Goal: Information Seeking & Learning: Learn about a topic

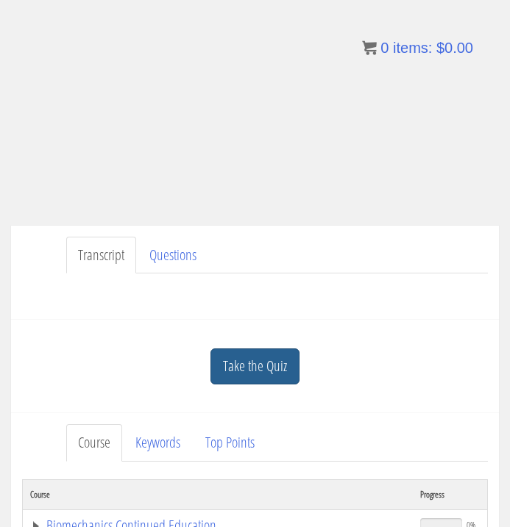
scroll to position [204, 0]
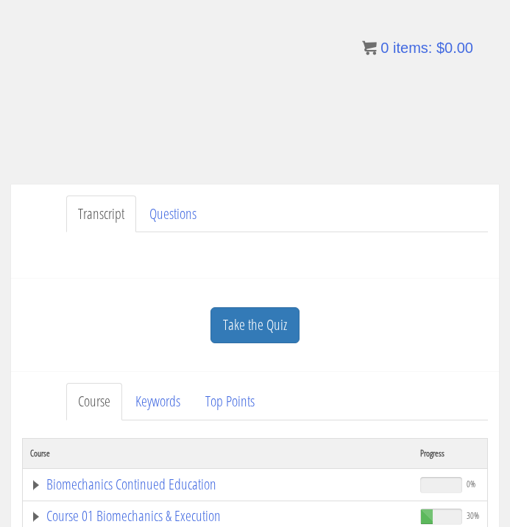
click at [226, 352] on div "Take the Quiz" at bounding box center [255, 325] width 466 height 71
click at [226, 338] on link "Take the Quiz" at bounding box center [254, 325] width 89 height 36
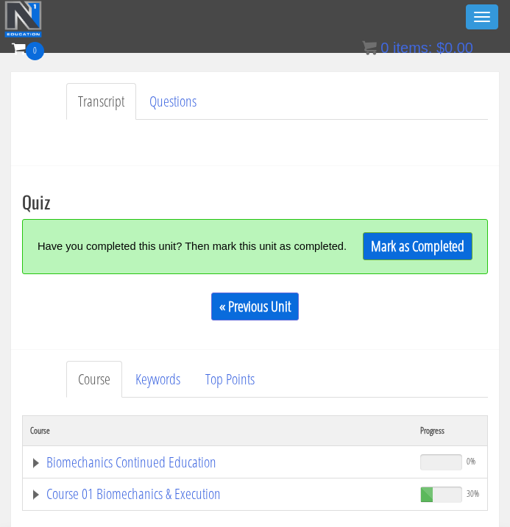
scroll to position [278, 0]
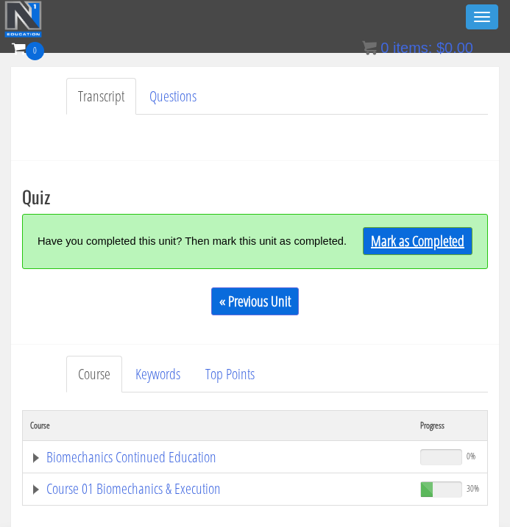
click at [396, 249] on link "Mark as Completed" at bounding box center [418, 241] width 110 height 28
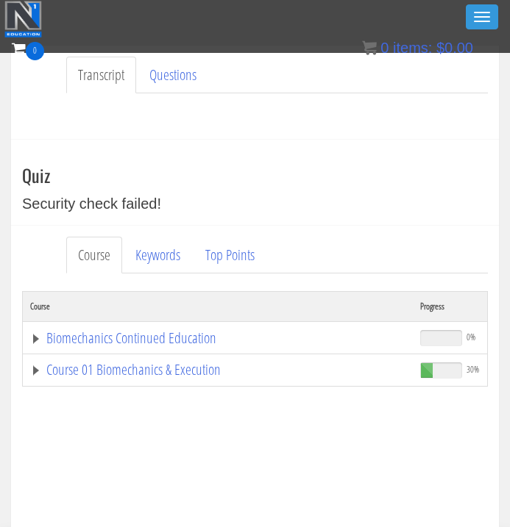
scroll to position [337, 0]
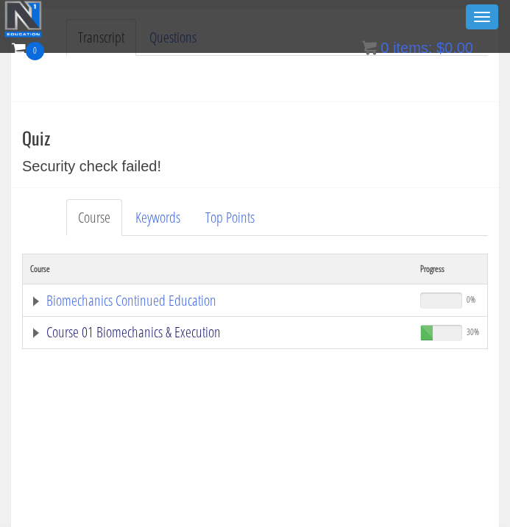
click at [174, 327] on link "Course 01 Biomechanics & Execution" at bounding box center [217, 332] width 375 height 15
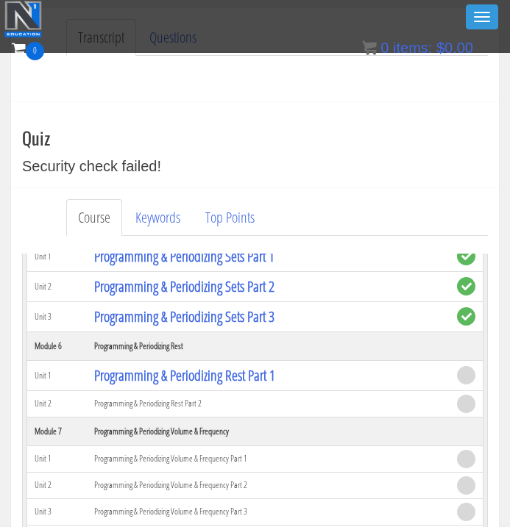
scroll to position [1314, 0]
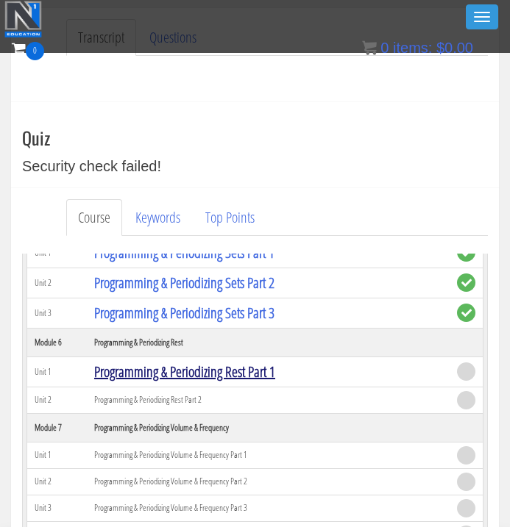
click at [193, 376] on link "Programming & Periodizing Rest Part 1" at bounding box center [184, 372] width 181 height 20
click at [253, 362] on link "Programming & Periodizing Rest Part 1" at bounding box center [184, 372] width 181 height 20
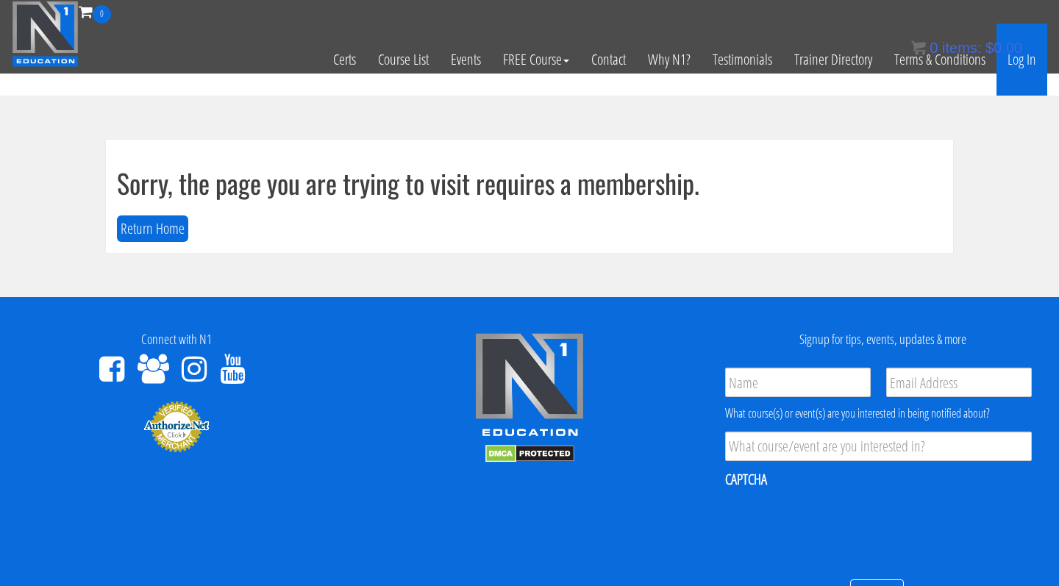
click at [1031, 76] on link "Log In" at bounding box center [1021, 60] width 51 height 72
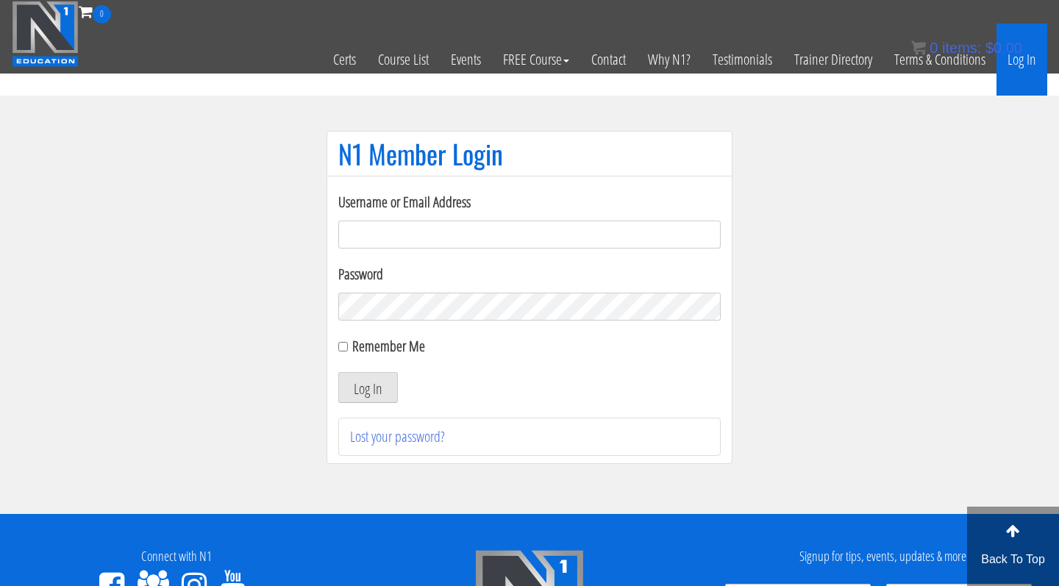
type input "[EMAIL_ADDRESS][DOMAIN_NAME]"
click at [368, 388] on button "Log In" at bounding box center [368, 387] width 60 height 31
click at [374, 385] on button "Log In" at bounding box center [368, 387] width 60 height 31
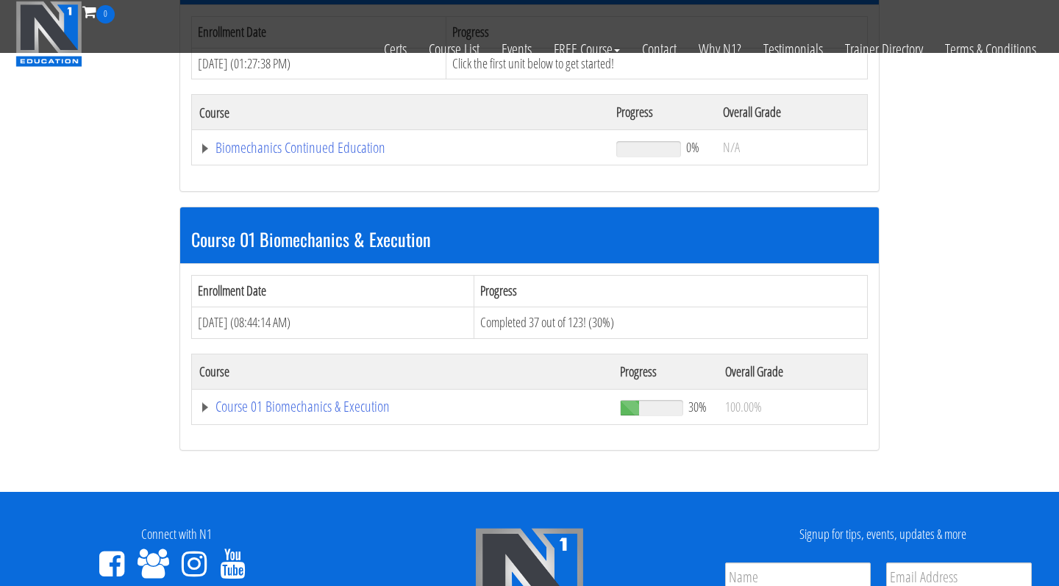
scroll to position [382, 0]
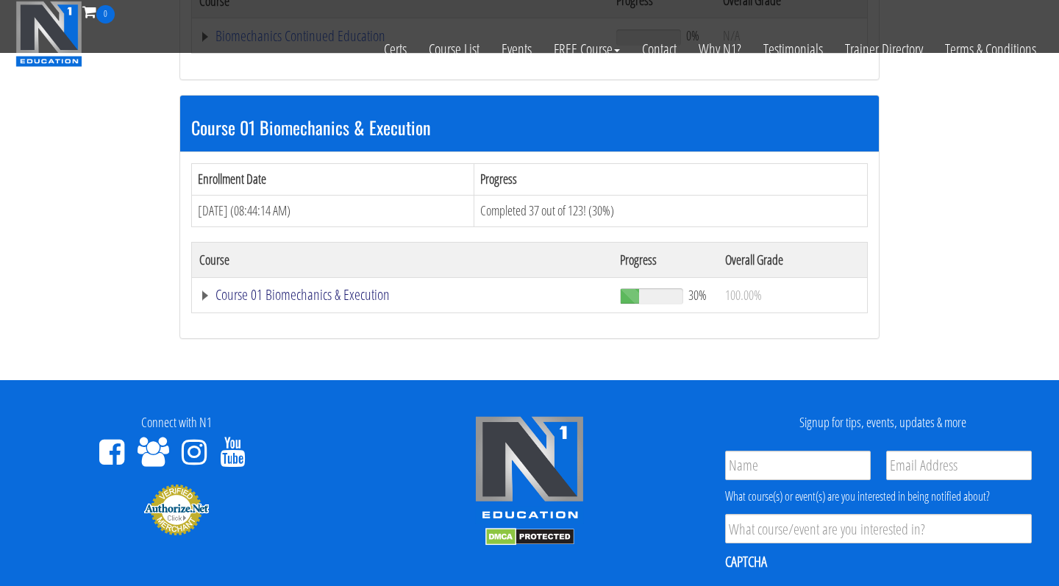
click at [320, 297] on link "Course 01 Biomechanics & Execution" at bounding box center [402, 295] width 406 height 15
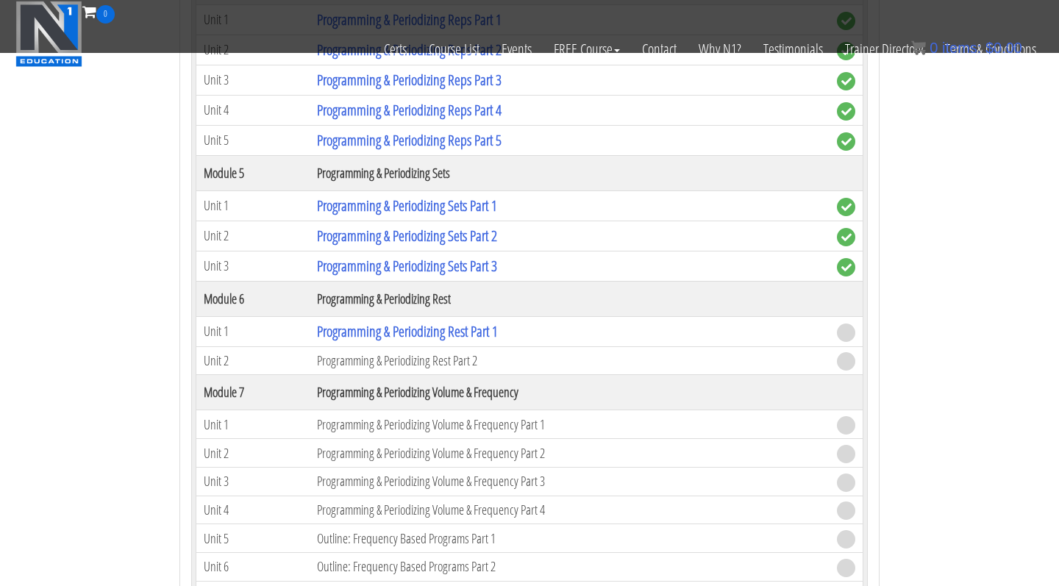
scroll to position [1736, 0]
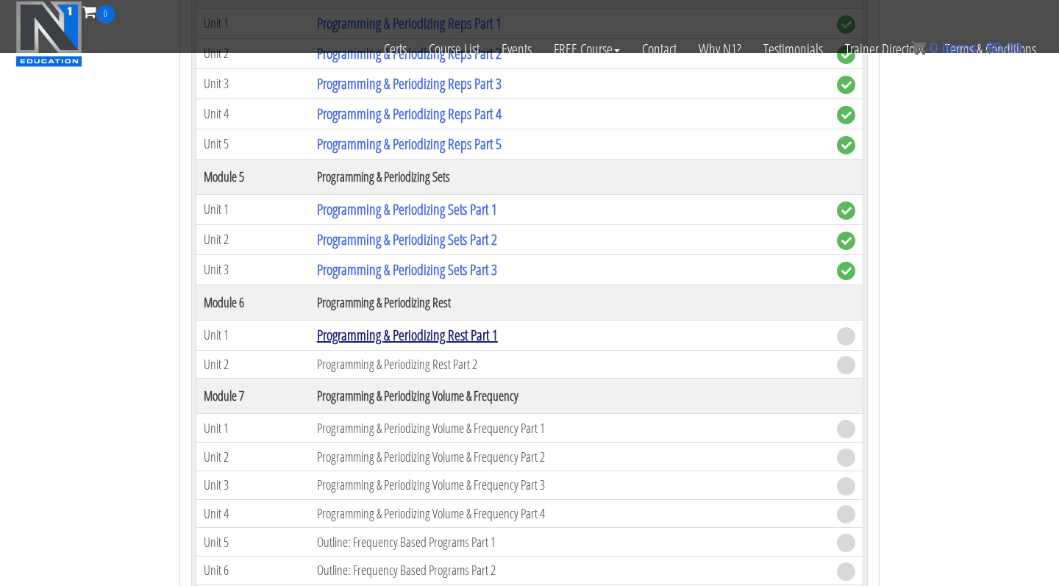
click at [341, 332] on link "Programming & Periodizing Rest Part 1" at bounding box center [407, 335] width 181 height 20
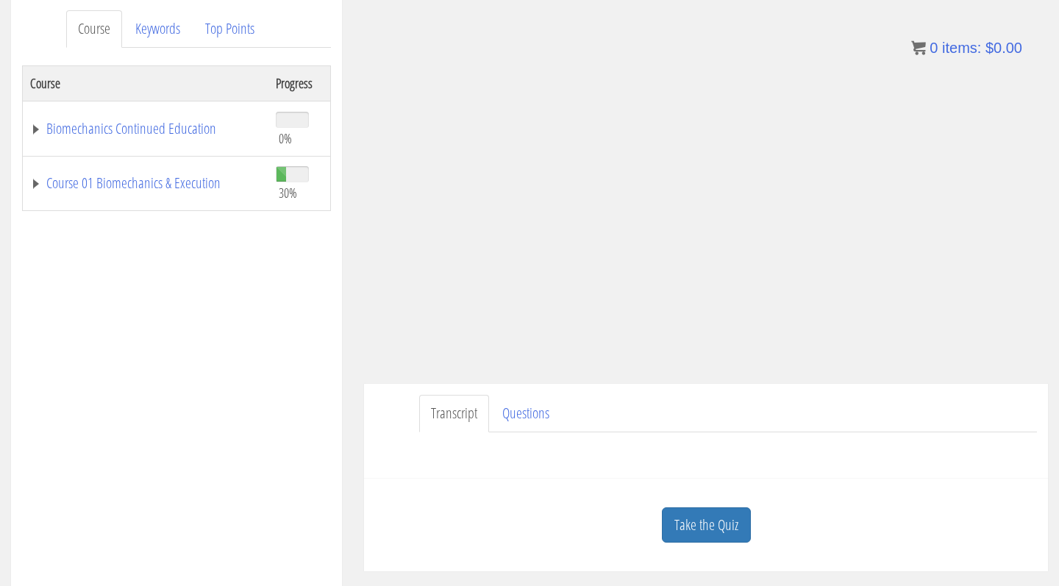
scroll to position [196, 0]
click at [686, 519] on link "Take the Quiz" at bounding box center [706, 522] width 89 height 36
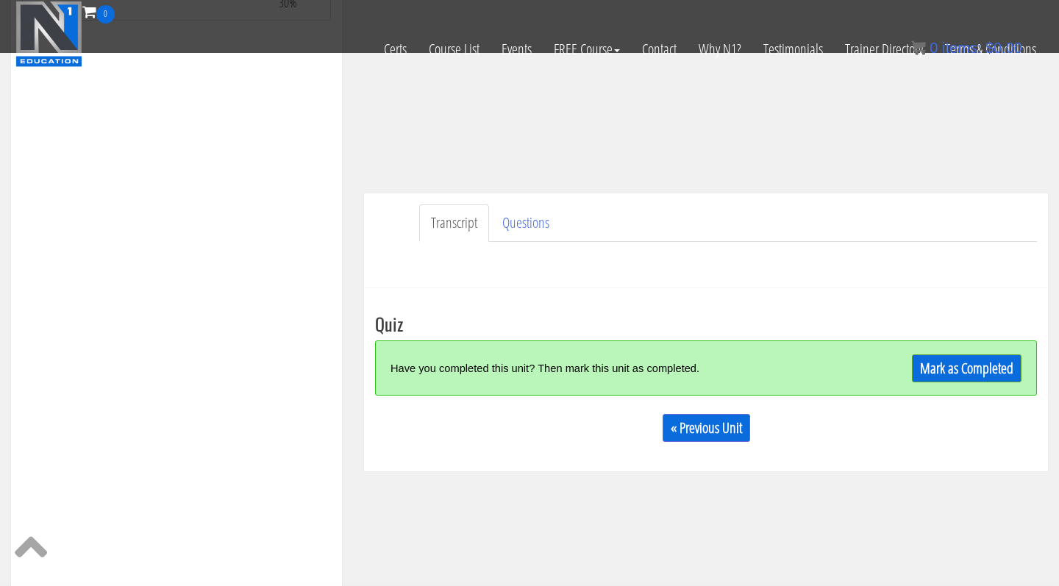
scroll to position [299, 0]
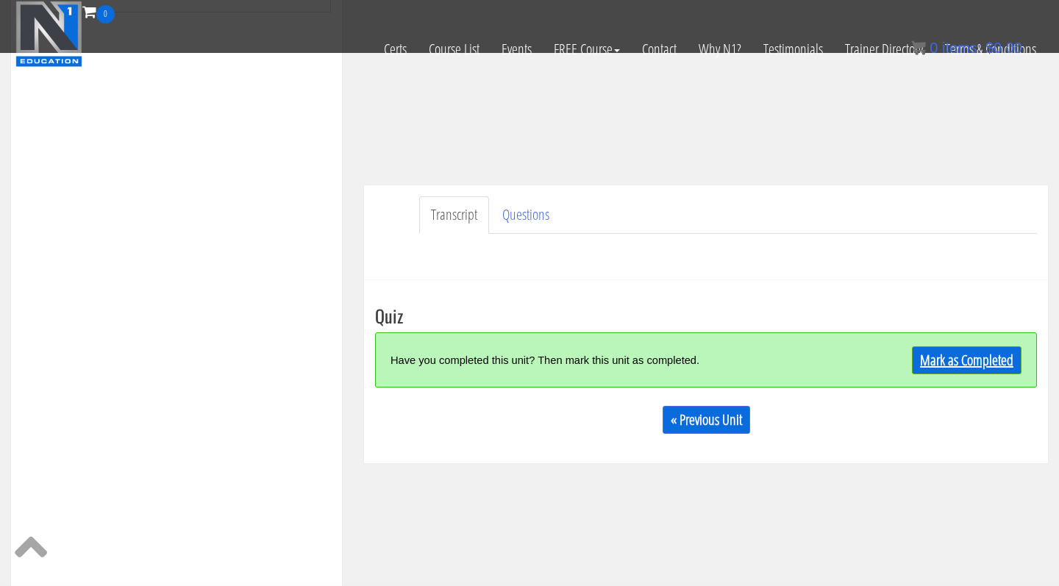
click at [949, 362] on link "Mark as Completed" at bounding box center [967, 360] width 110 height 28
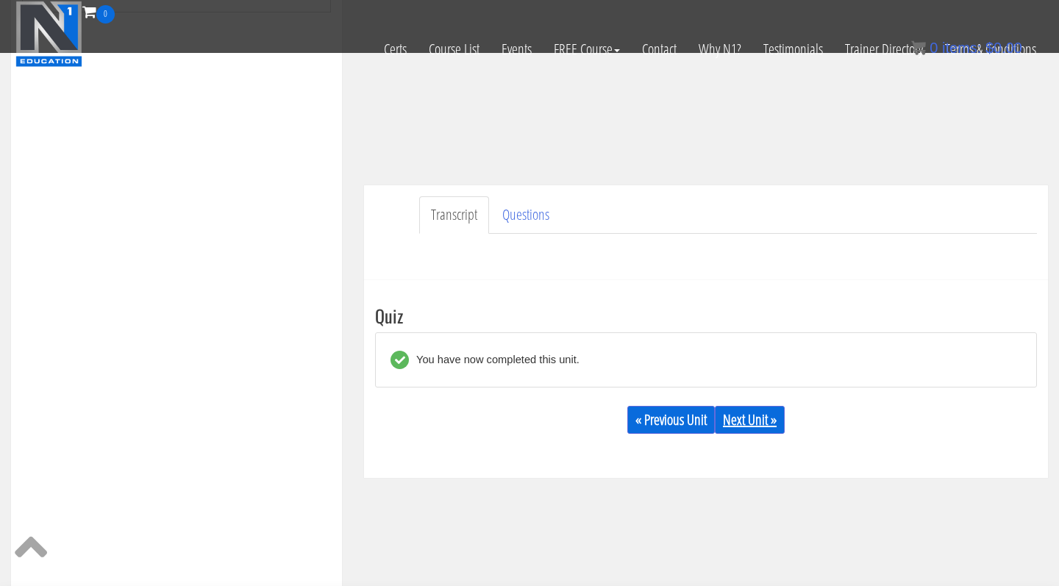
click at [757, 422] on link "Next Unit »" at bounding box center [750, 420] width 70 height 28
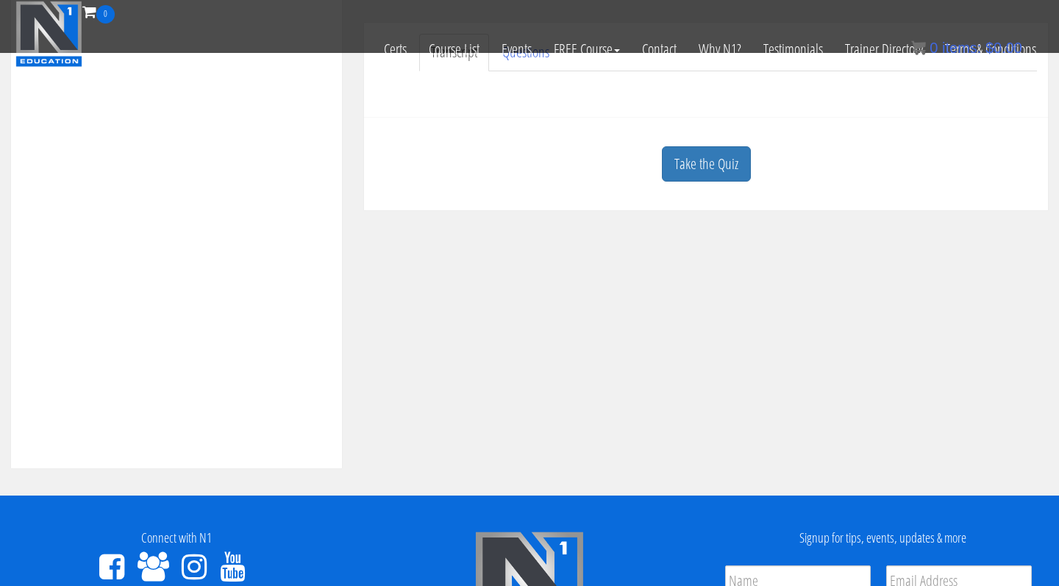
scroll to position [307, 0]
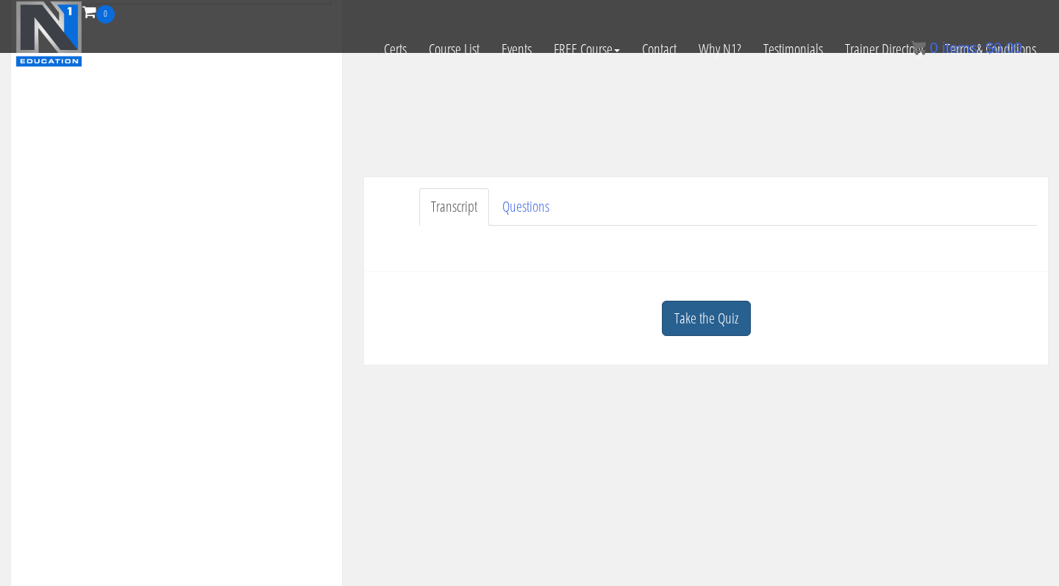
click at [716, 325] on link "Take the Quiz" at bounding box center [706, 319] width 89 height 36
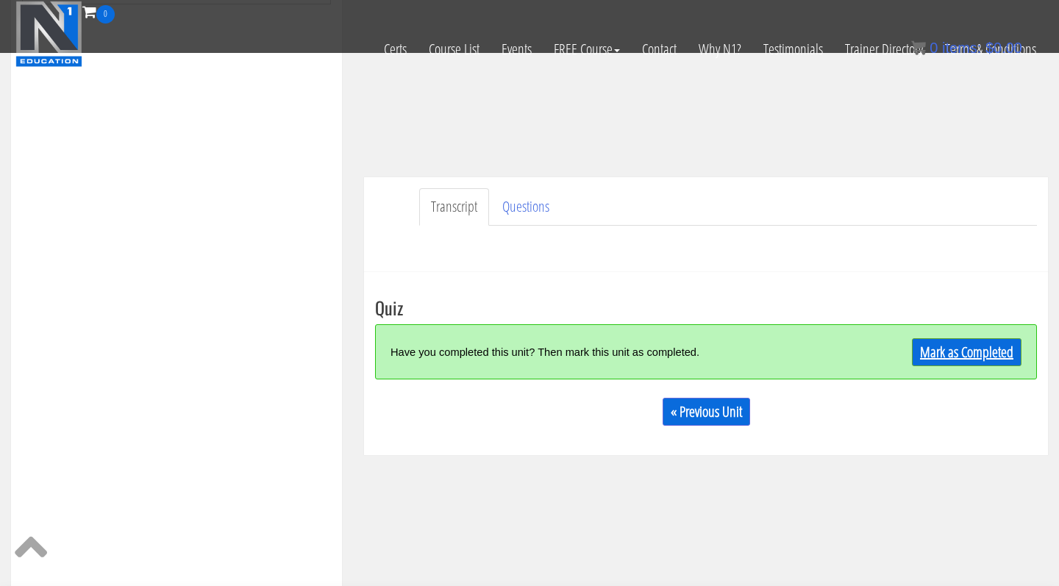
click at [1002, 359] on link "Mark as Completed" at bounding box center [967, 352] width 110 height 28
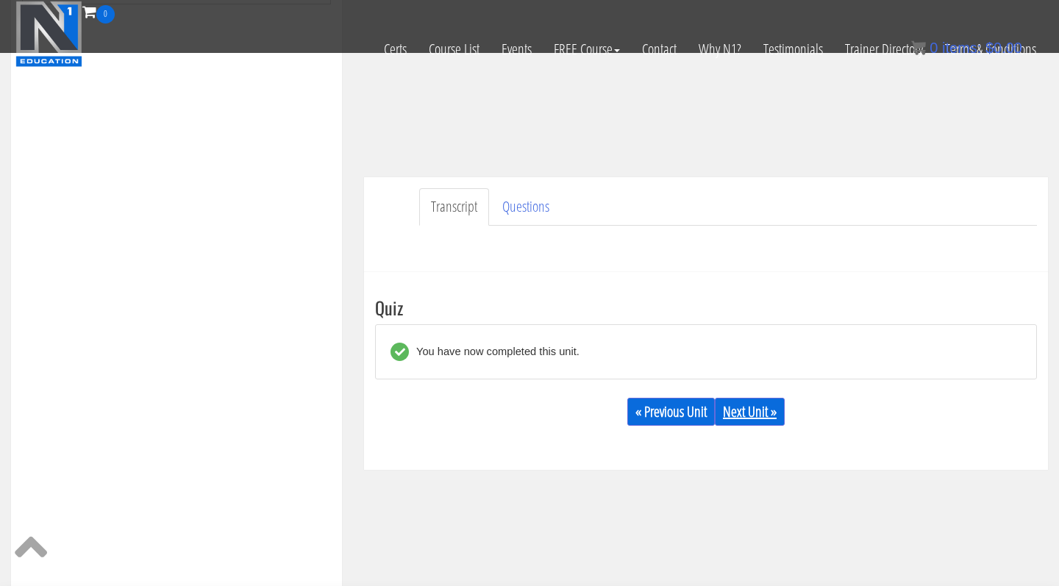
click at [731, 415] on link "Next Unit »" at bounding box center [750, 412] width 70 height 28
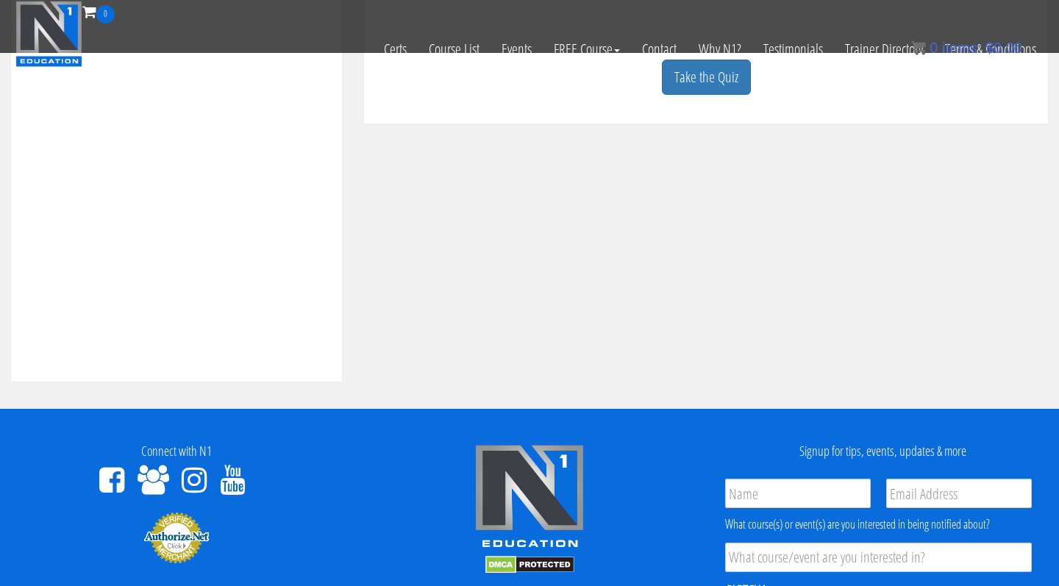
scroll to position [566, 0]
